Goal: Information Seeking & Learning: Check status

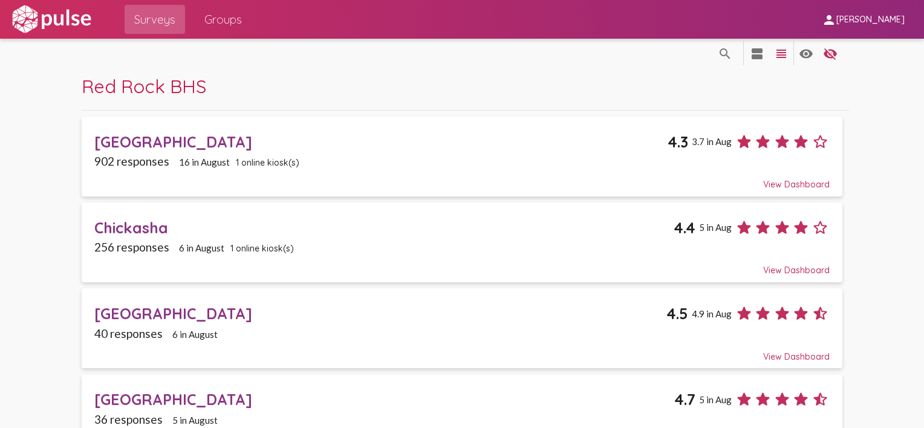
scroll to position [15, 0]
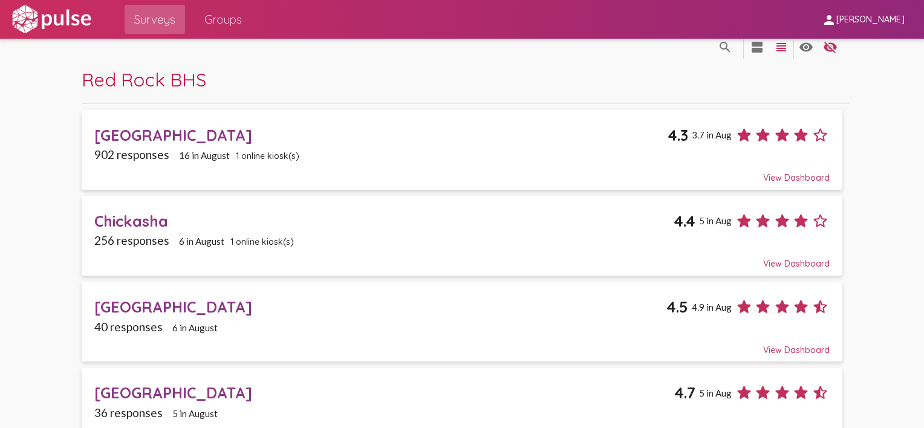
click at [203, 143] on div "[GEOGRAPHIC_DATA]" at bounding box center [380, 135] width 573 height 19
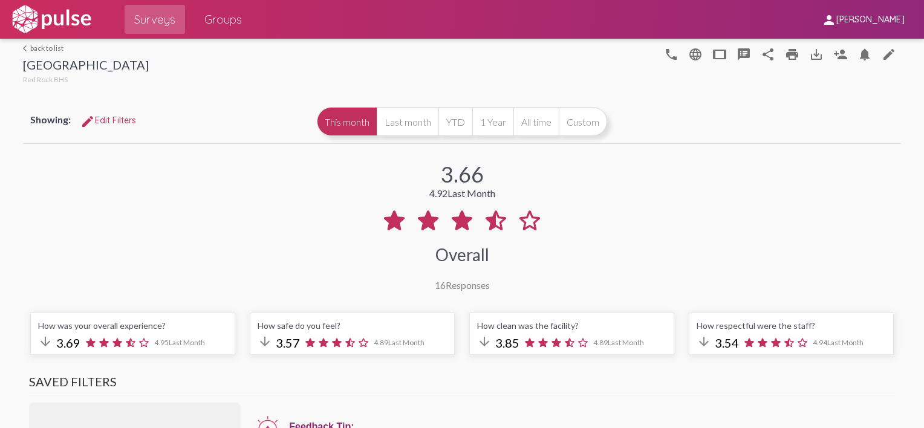
click at [28, 48] on link "arrow_back_ios back to list" at bounding box center [86, 48] width 126 height 9
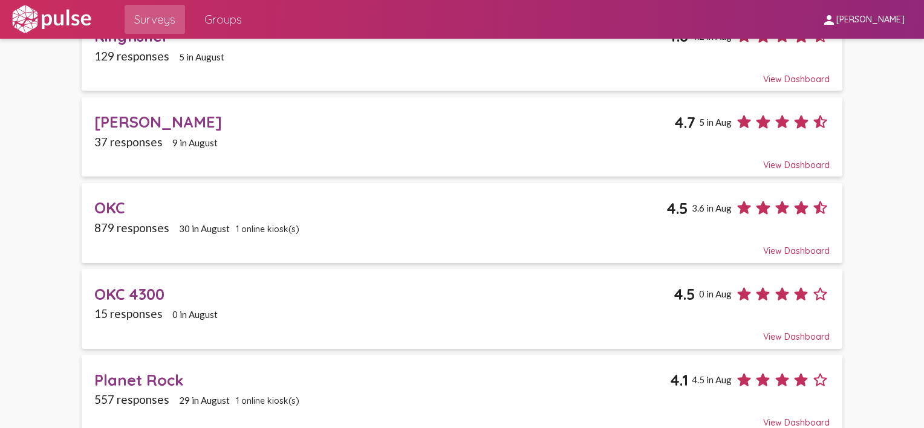
scroll to position [469, 0]
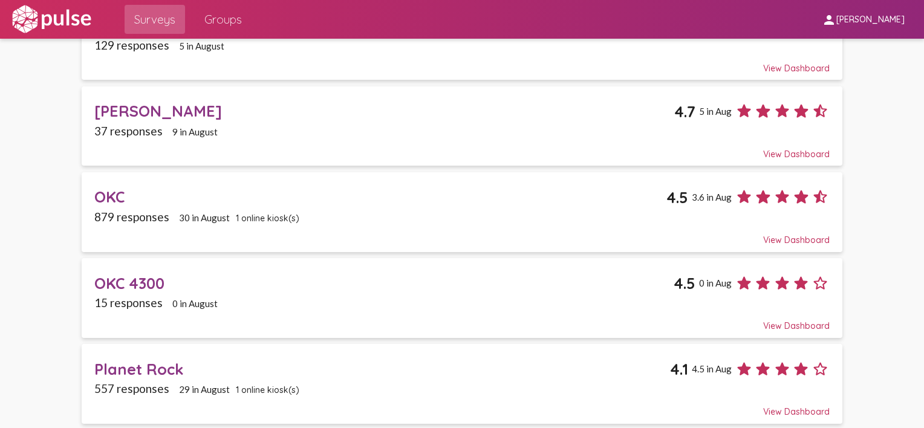
click at [141, 202] on div "OKC" at bounding box center [380, 196] width 572 height 19
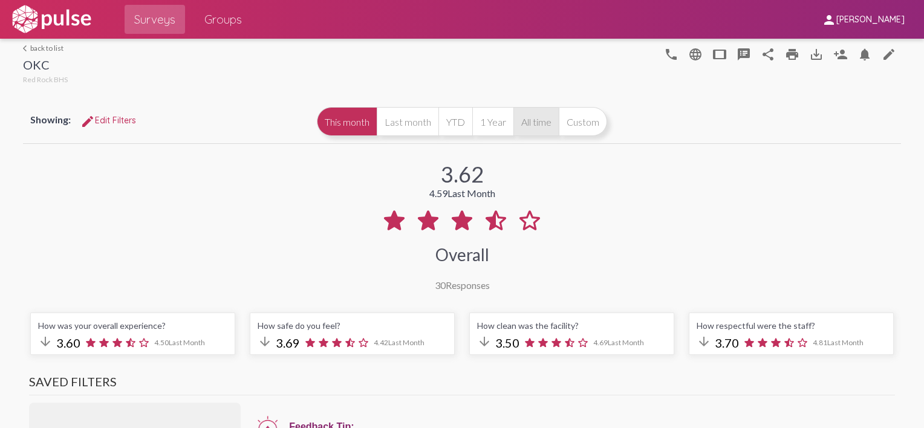
click at [520, 122] on button "All time" at bounding box center [535, 121] width 45 height 29
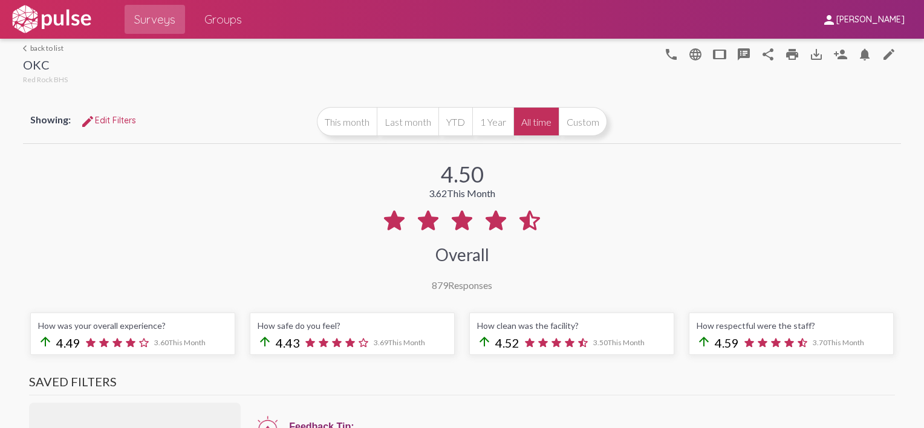
click at [25, 44] on link "arrow_back_ios back to list" at bounding box center [45, 48] width 45 height 9
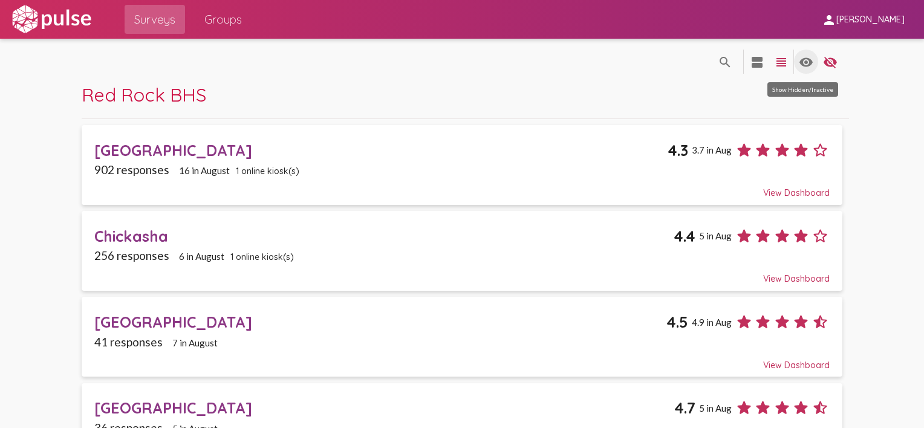
click at [801, 63] on mat-icon "visibility" at bounding box center [806, 62] width 15 height 15
click at [166, 151] on div "[GEOGRAPHIC_DATA]" at bounding box center [380, 150] width 573 height 19
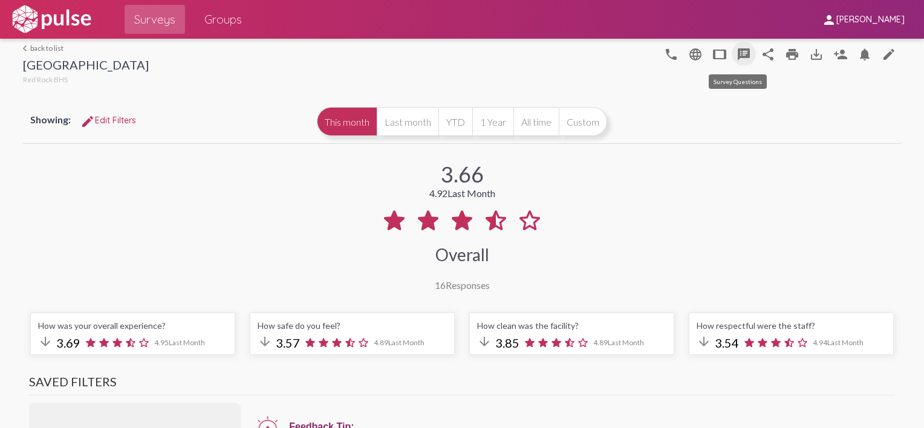
click at [738, 54] on mat-icon "speaker_notes" at bounding box center [744, 54] width 15 height 15
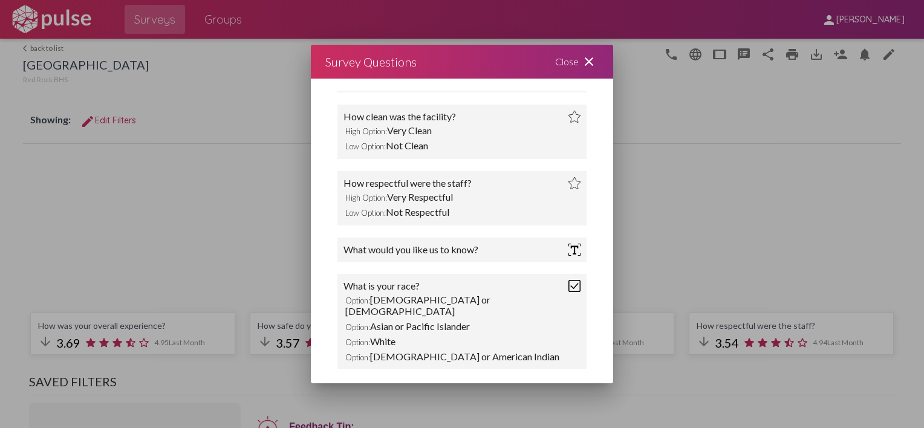
scroll to position [118, 0]
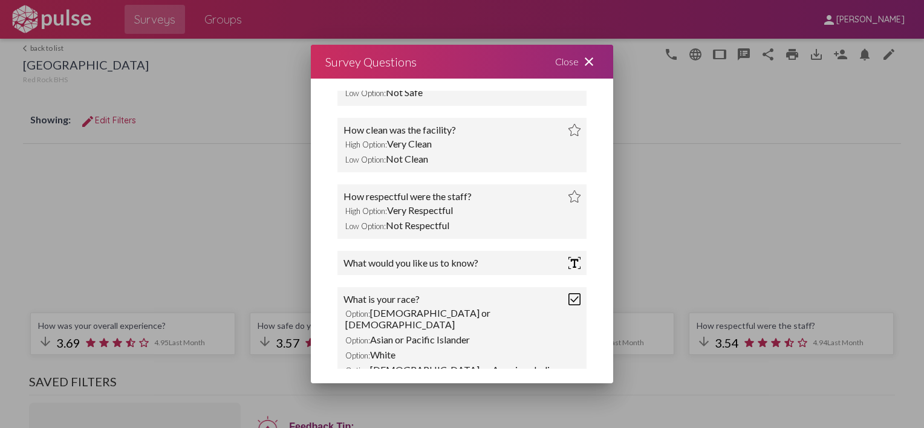
click at [588, 59] on mat-icon "close" at bounding box center [589, 61] width 15 height 15
